Goal: Find specific page/section: Find specific page/section

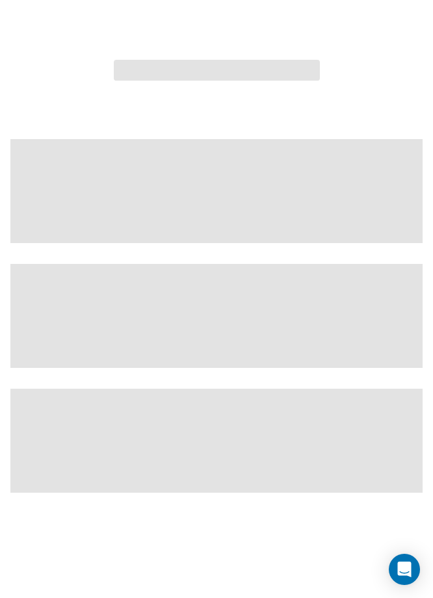
click at [432, 260] on div at bounding box center [216, 299] width 433 height 598
